Goal: Task Accomplishment & Management: Manage account settings

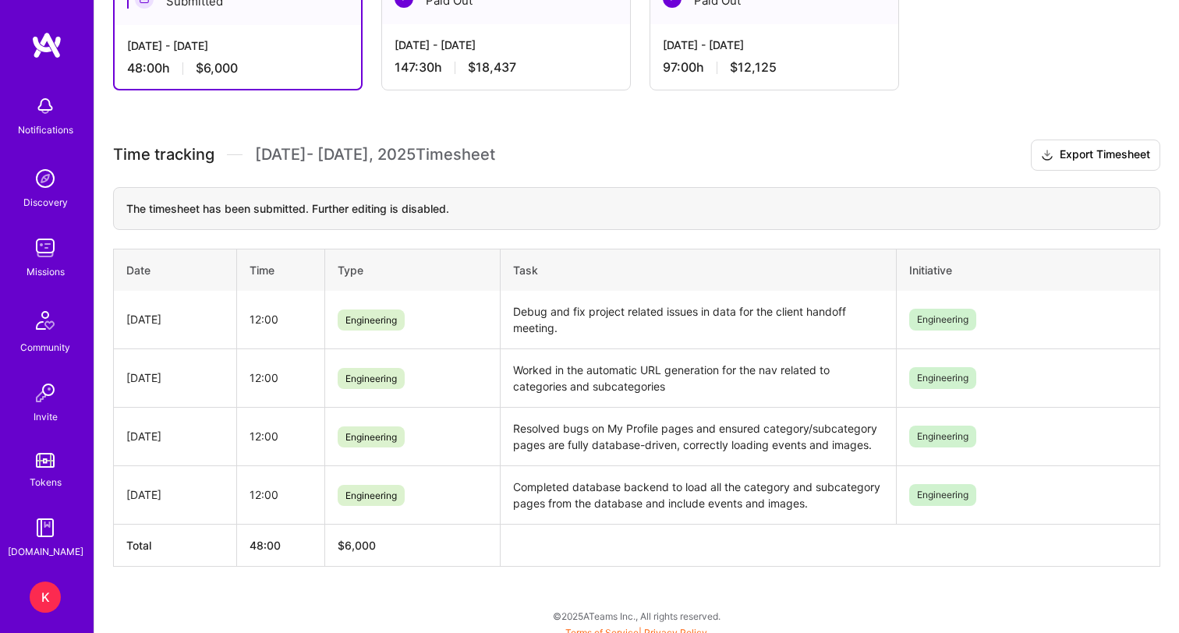
scroll to position [310, 0]
click at [43, 253] on img at bounding box center [45, 247] width 31 height 31
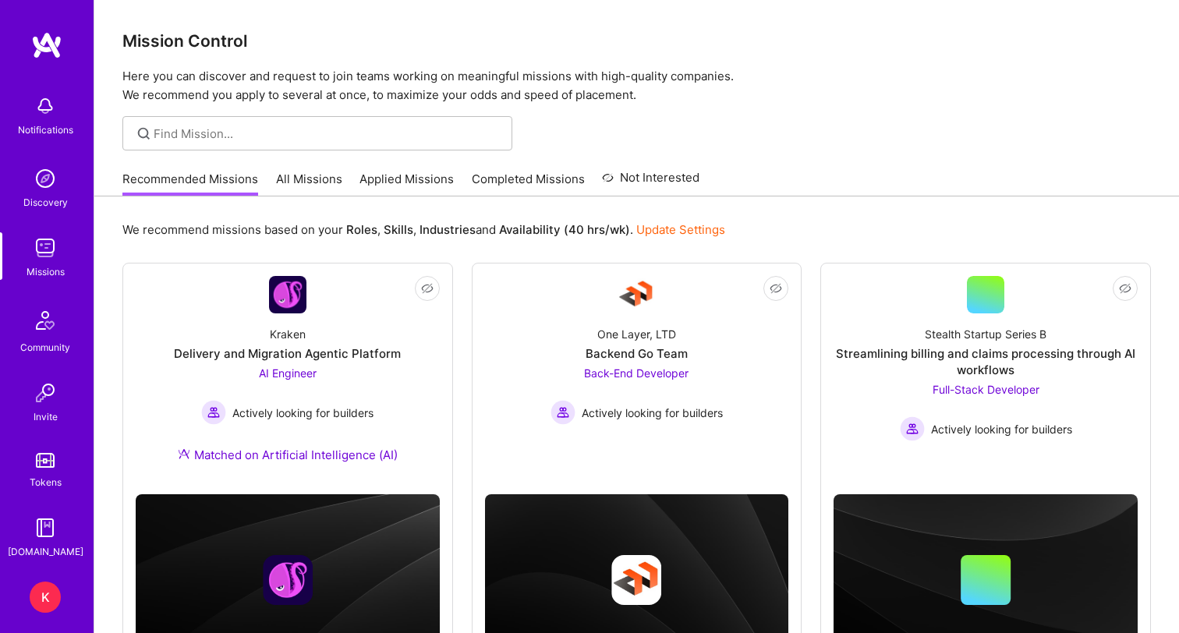
click at [423, 175] on link "Applied Missions" at bounding box center [406, 184] width 94 height 26
